Goal: Check status: Check status

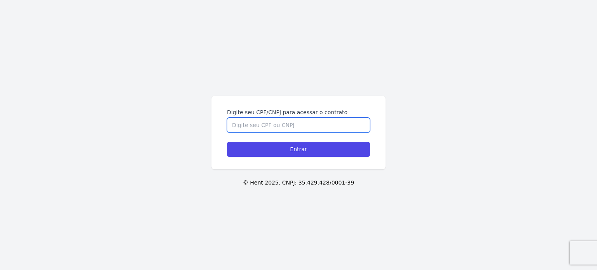
click at [270, 125] on input "Digite seu CPF/CNPJ para acessar o contrato" at bounding box center [298, 125] width 143 height 15
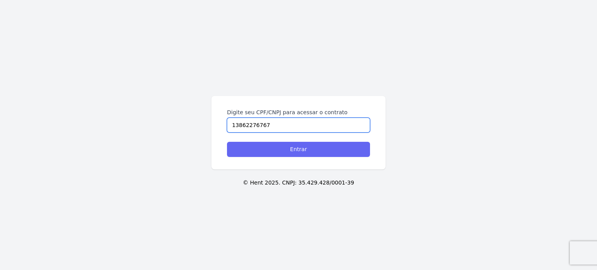
type input "13862276767"
click at [297, 150] on input "Entrar" at bounding box center [298, 149] width 143 height 15
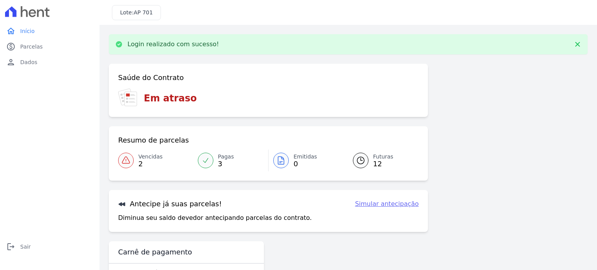
click at [127, 158] on icon at bounding box center [125, 160] width 7 height 7
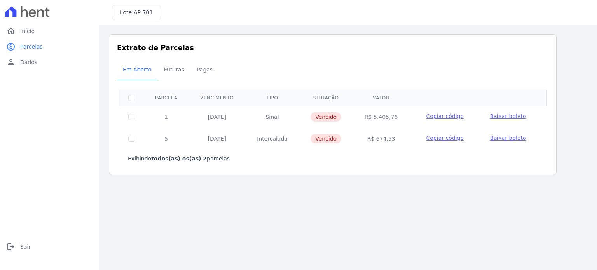
click at [497, 208] on main "Listagem de parcelas Baixar PDF Extrato de Parcelas Em [GEOGRAPHIC_DATA] Futura…" at bounding box center [347, 147] width 497 height 245
click at [160, 68] on span "Futuras" at bounding box center [174, 70] width 30 height 16
click at [200, 68] on span "Pagas" at bounding box center [204, 70] width 25 height 16
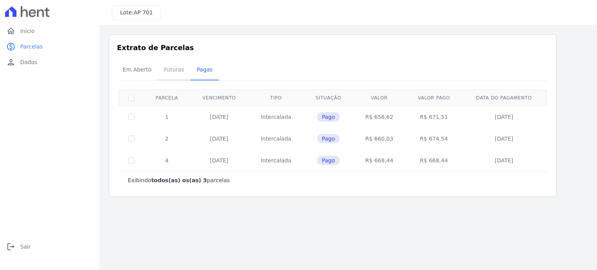
click at [179, 68] on span "Futuras" at bounding box center [174, 70] width 30 height 16
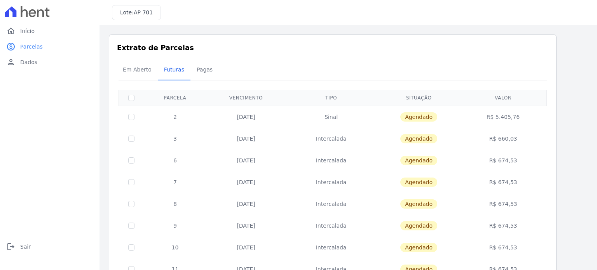
click at [134, 65] on span "Em Aberto" at bounding box center [137, 70] width 38 height 16
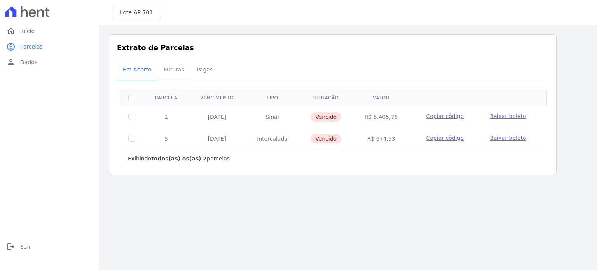
click at [171, 72] on span "Futuras" at bounding box center [174, 70] width 30 height 16
